Goal: Check status: Check status

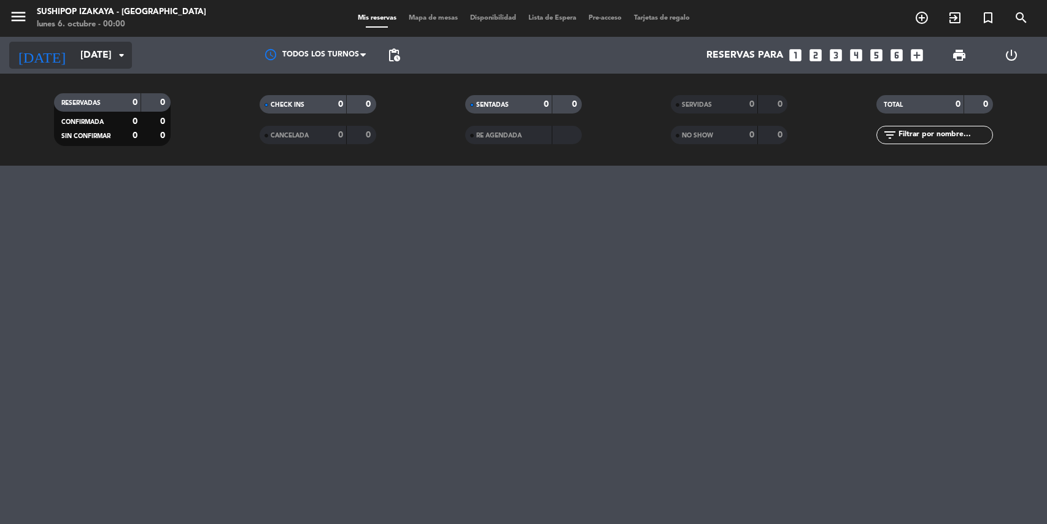
click at [98, 49] on input "[DATE]" at bounding box center [139, 56] width 130 height 24
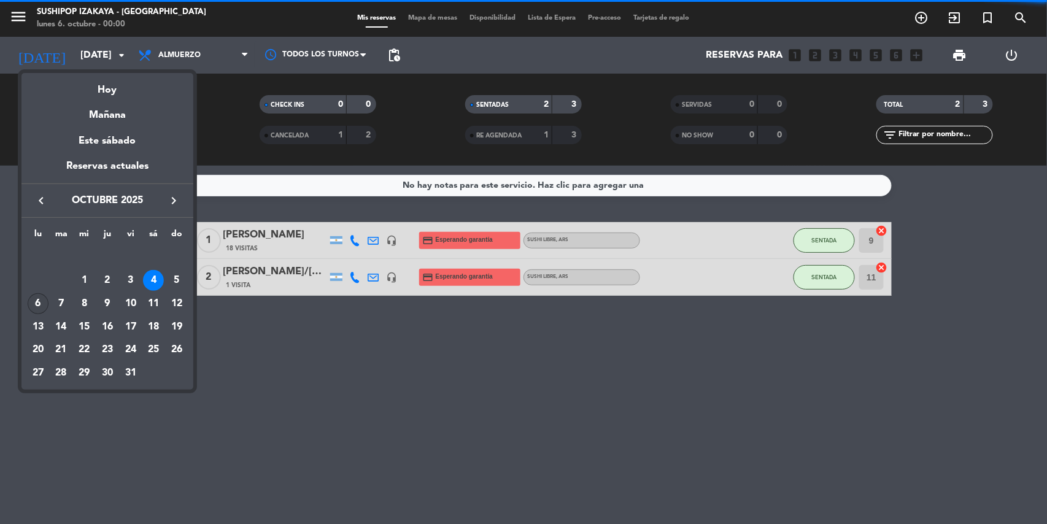
click at [35, 305] on div "6" at bounding box center [38, 303] width 21 height 21
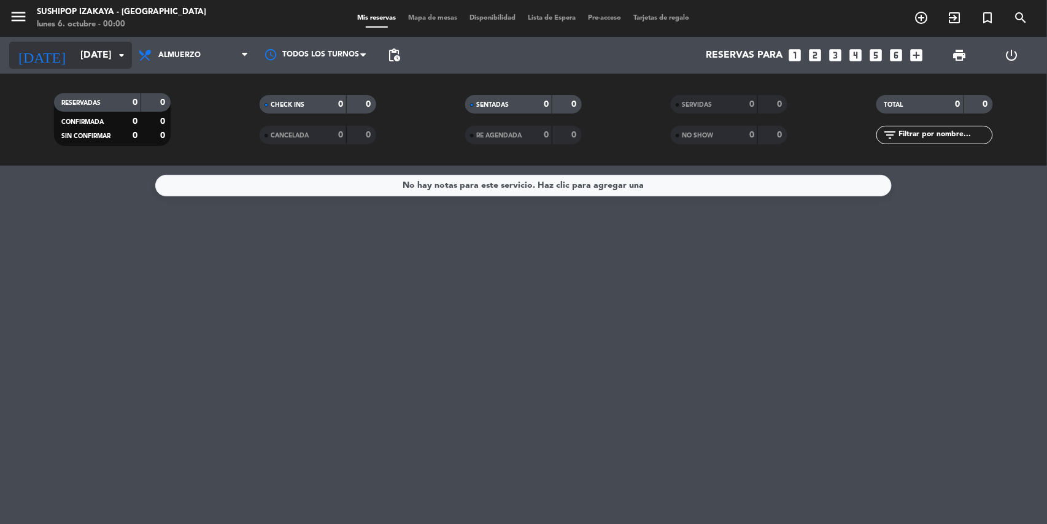
click at [92, 54] on input "[DATE]" at bounding box center [139, 56] width 130 height 24
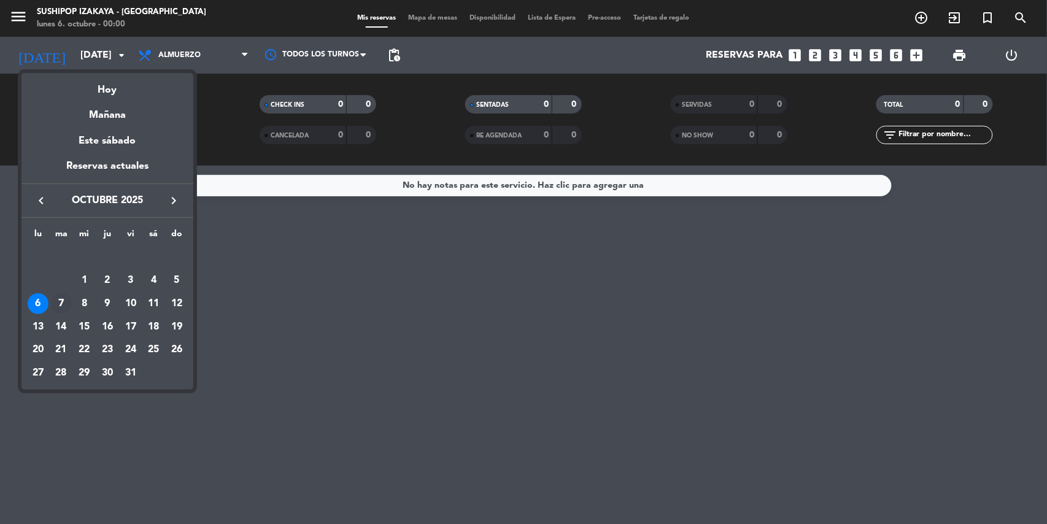
click at [55, 307] on div "7" at bounding box center [61, 303] width 21 height 21
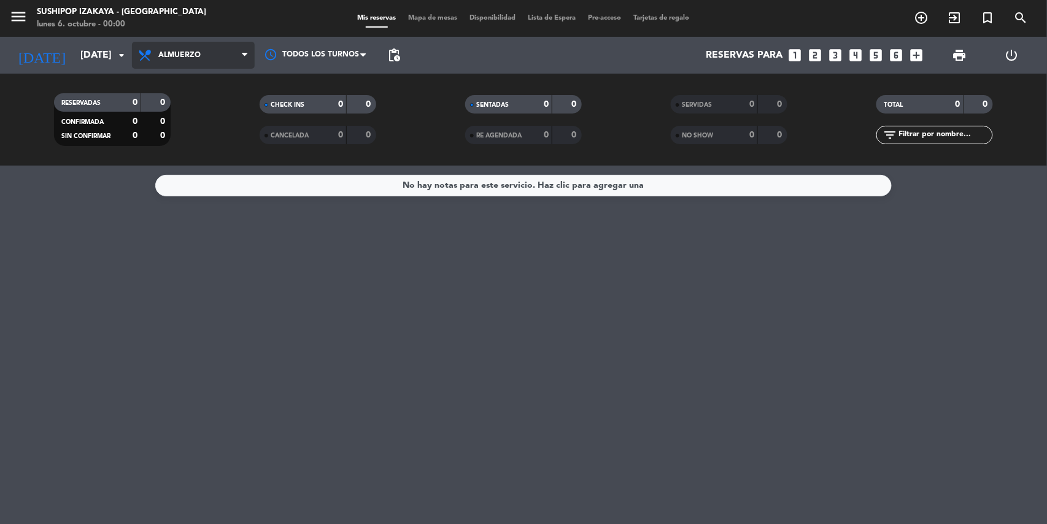
click at [175, 48] on span "Almuerzo" at bounding box center [193, 55] width 123 height 27
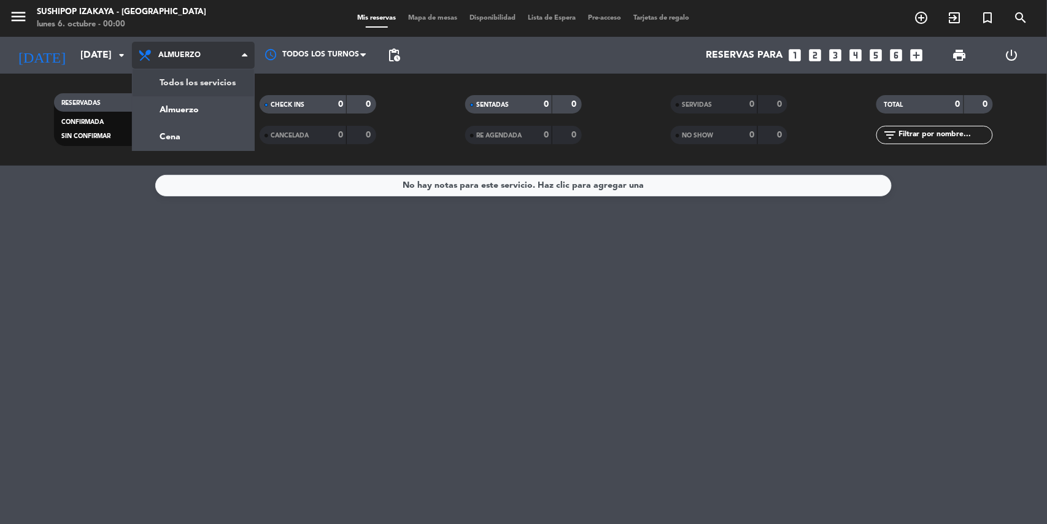
click at [209, 82] on div "menu Sushipop Izakaya - [GEOGRAPHIC_DATA] lunes 6. octubre - 00:00 Mis reservas…" at bounding box center [523, 83] width 1047 height 166
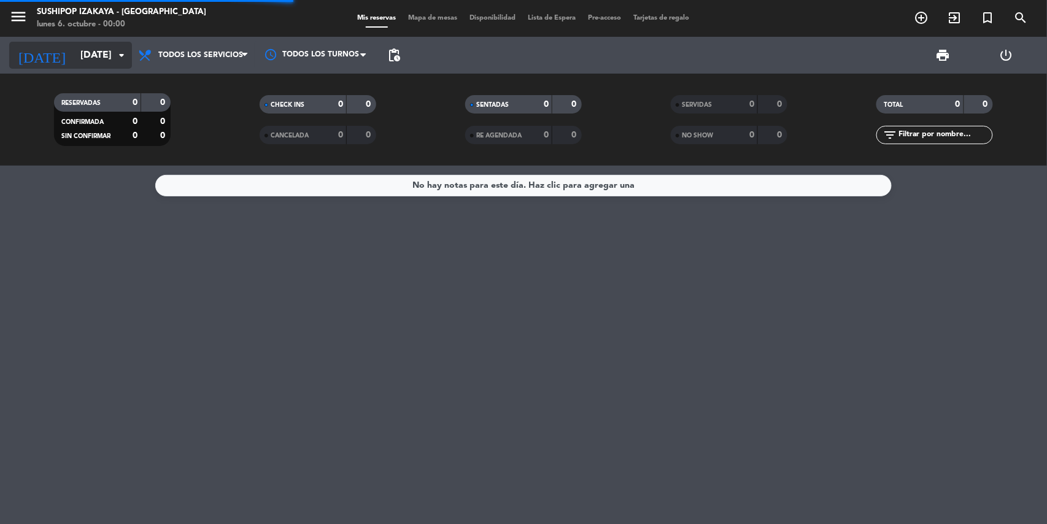
click at [16, 54] on icon "[DATE]" at bounding box center [41, 55] width 65 height 27
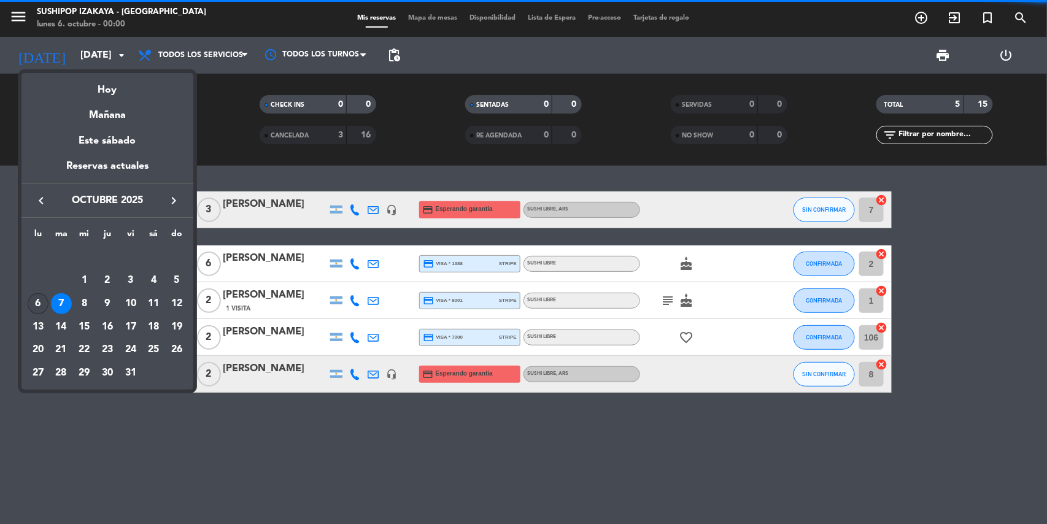
click at [41, 302] on div "6" at bounding box center [38, 303] width 21 height 21
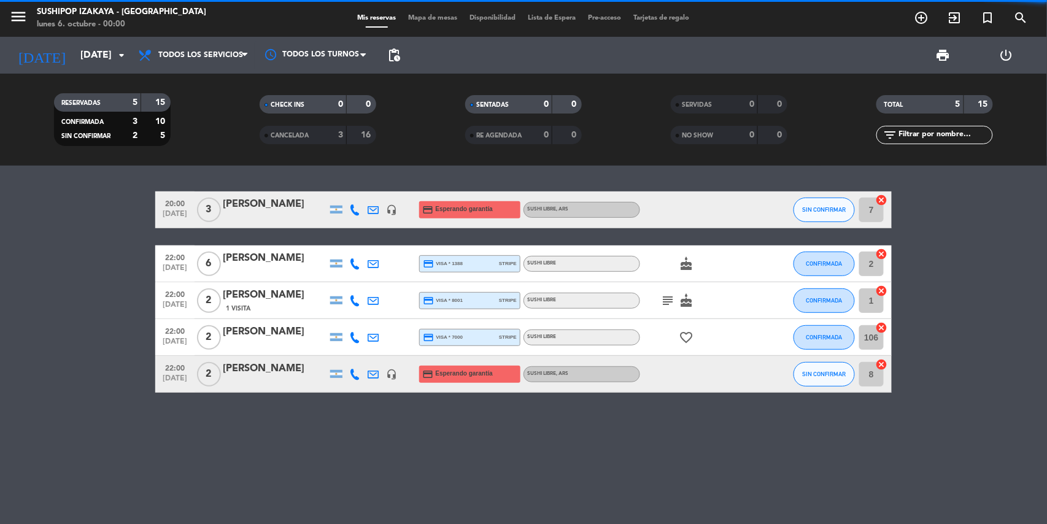
type input "[DATE]"
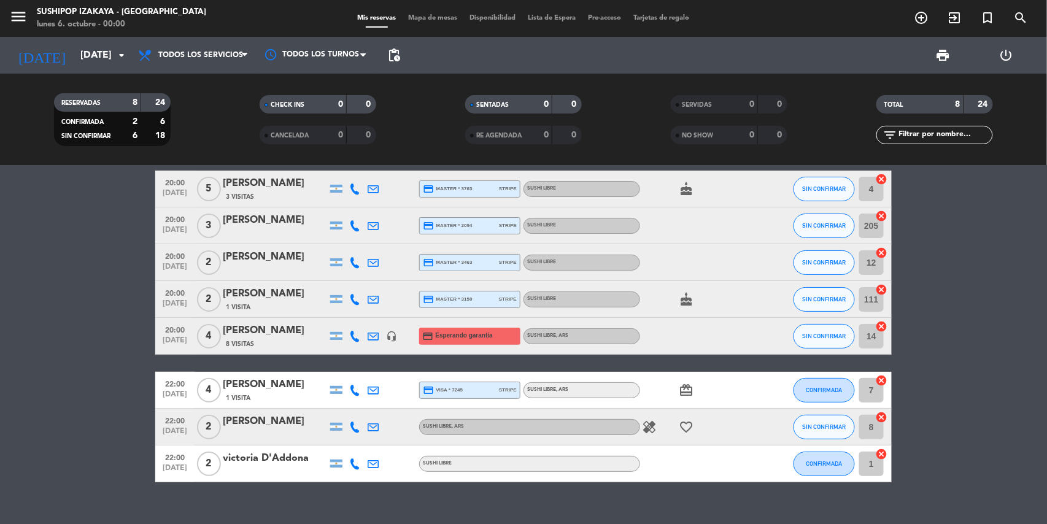
scroll to position [40, 0]
